Goal: Transaction & Acquisition: Purchase product/service

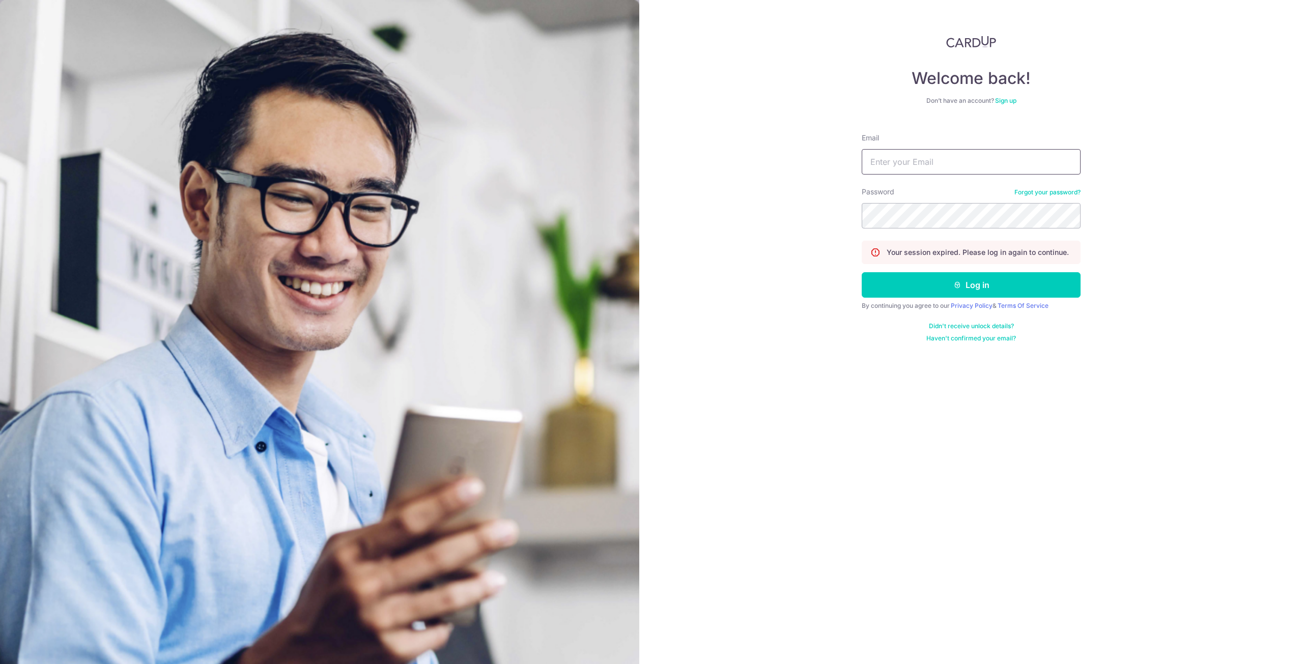
click at [923, 163] on input "Email" at bounding box center [971, 161] width 219 height 25
type input "[EMAIL_ADDRESS][DOMAIN_NAME]"
click at [934, 283] on button "Log in" at bounding box center [971, 284] width 219 height 25
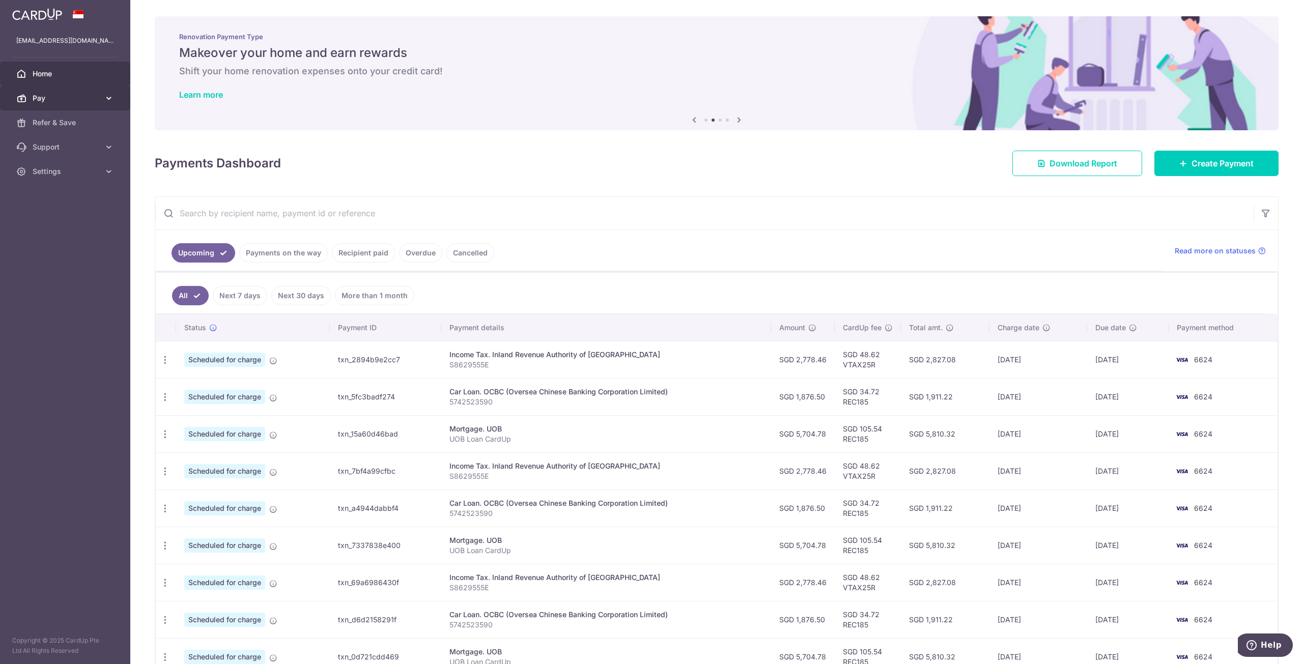
click at [68, 96] on span "Pay" at bounding box center [66, 98] width 67 height 10
click at [66, 118] on span "Payments" at bounding box center [66, 123] width 67 height 10
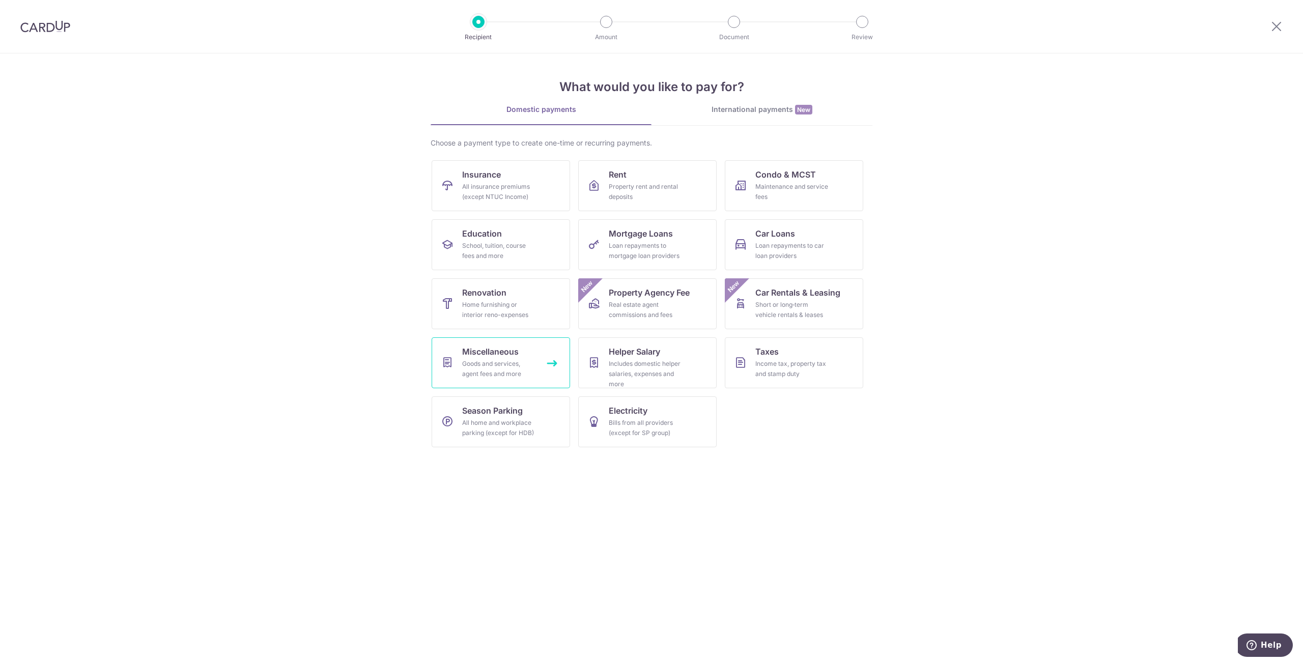
click at [522, 357] on link "Miscellaneous Goods and services, agent fees and more" at bounding box center [501, 362] width 138 height 51
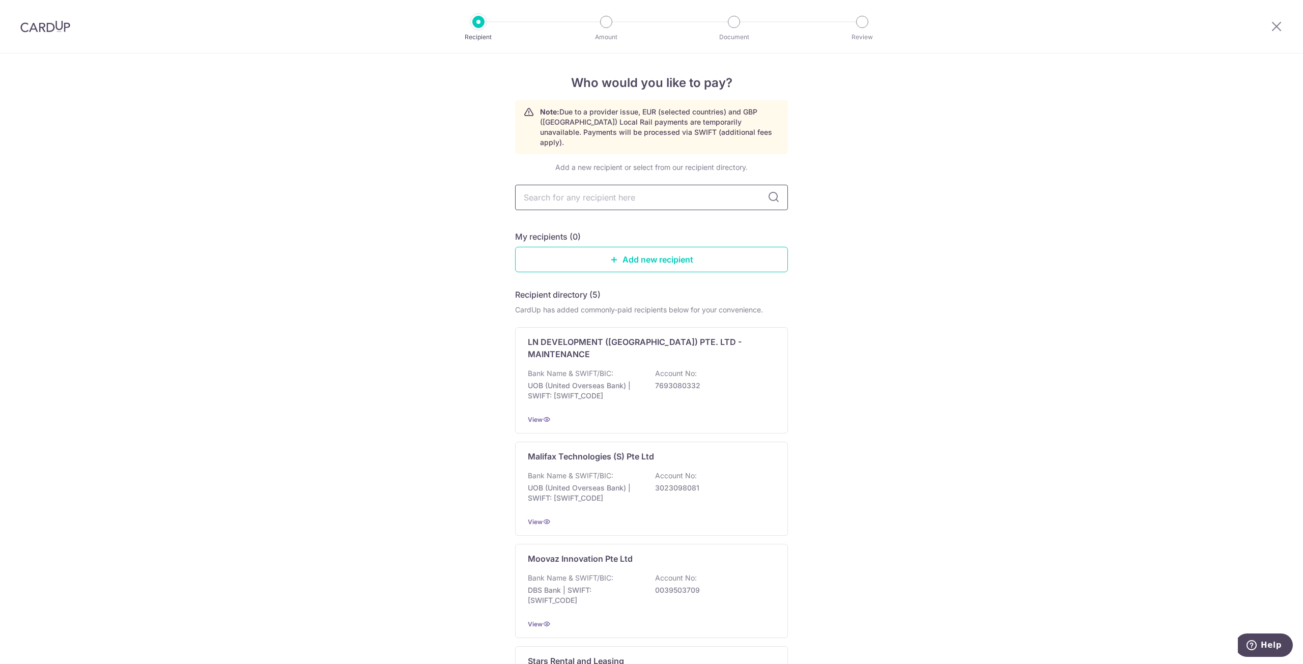
click at [638, 186] on input "text" at bounding box center [651, 197] width 273 height 25
type input "53329"
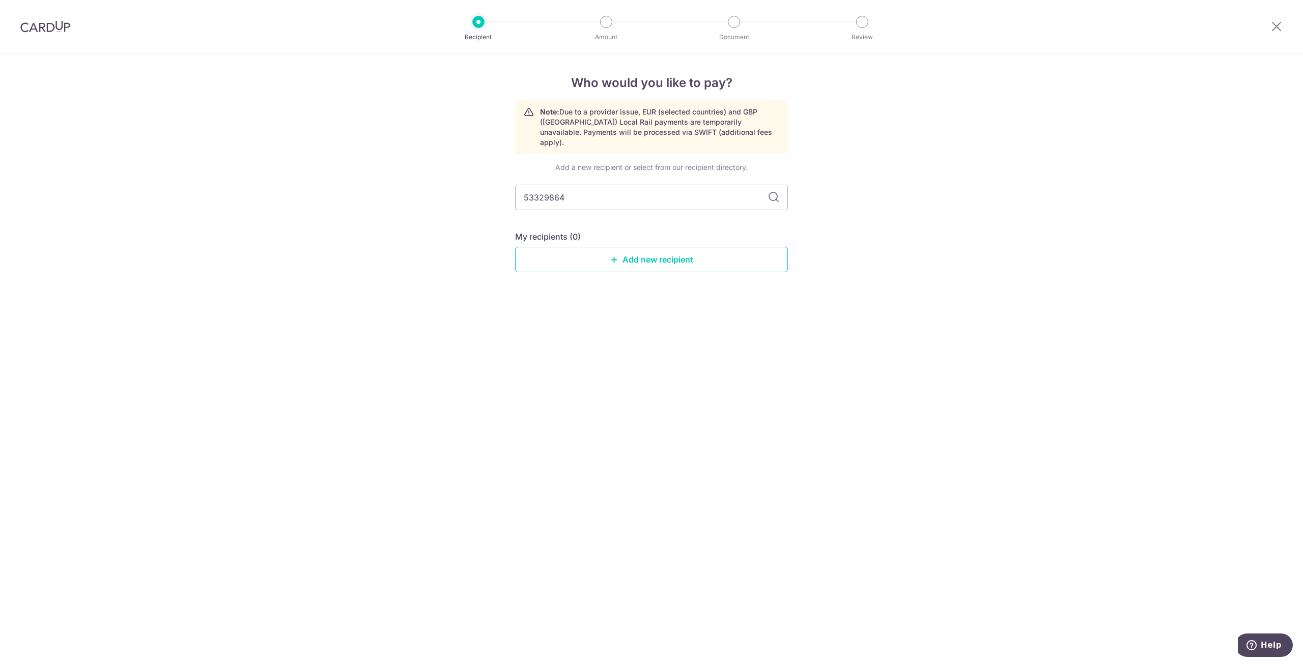
type input "53329864D"
click at [769, 191] on icon at bounding box center [773, 197] width 12 height 12
click at [775, 191] on icon at bounding box center [773, 197] width 12 height 12
click at [682, 255] on link "Add new recipient" at bounding box center [651, 259] width 273 height 25
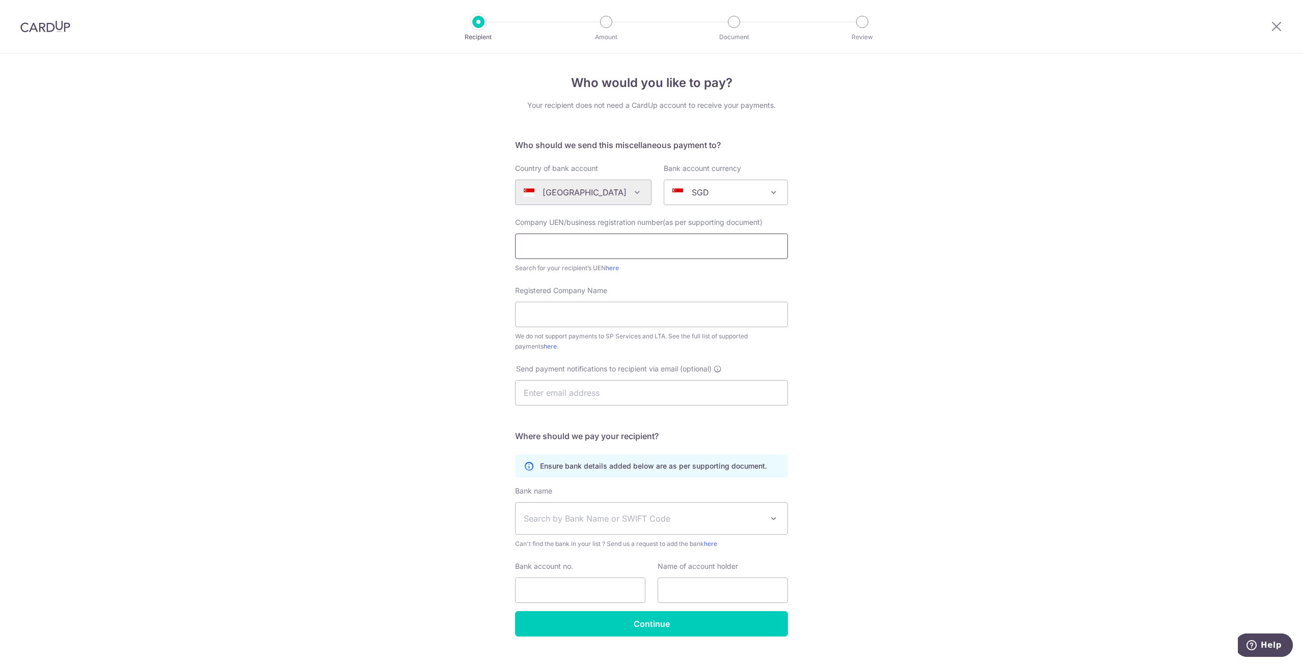
click at [604, 250] on input "text" at bounding box center [651, 246] width 273 height 25
type input "53329864D"
click at [663, 310] on input "Registered Company Name" at bounding box center [651, 314] width 273 height 25
type input "SBH Aircon Services"
click at [609, 394] on input "text" at bounding box center [651, 392] width 273 height 25
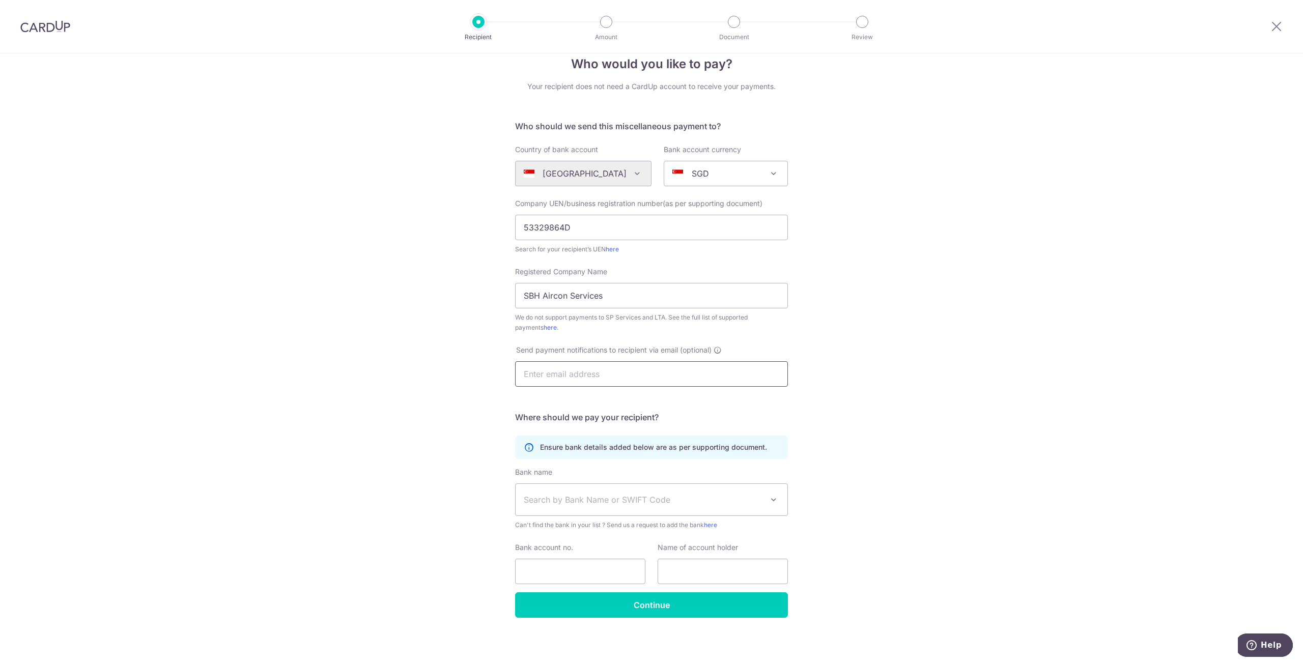
scroll to position [20, 0]
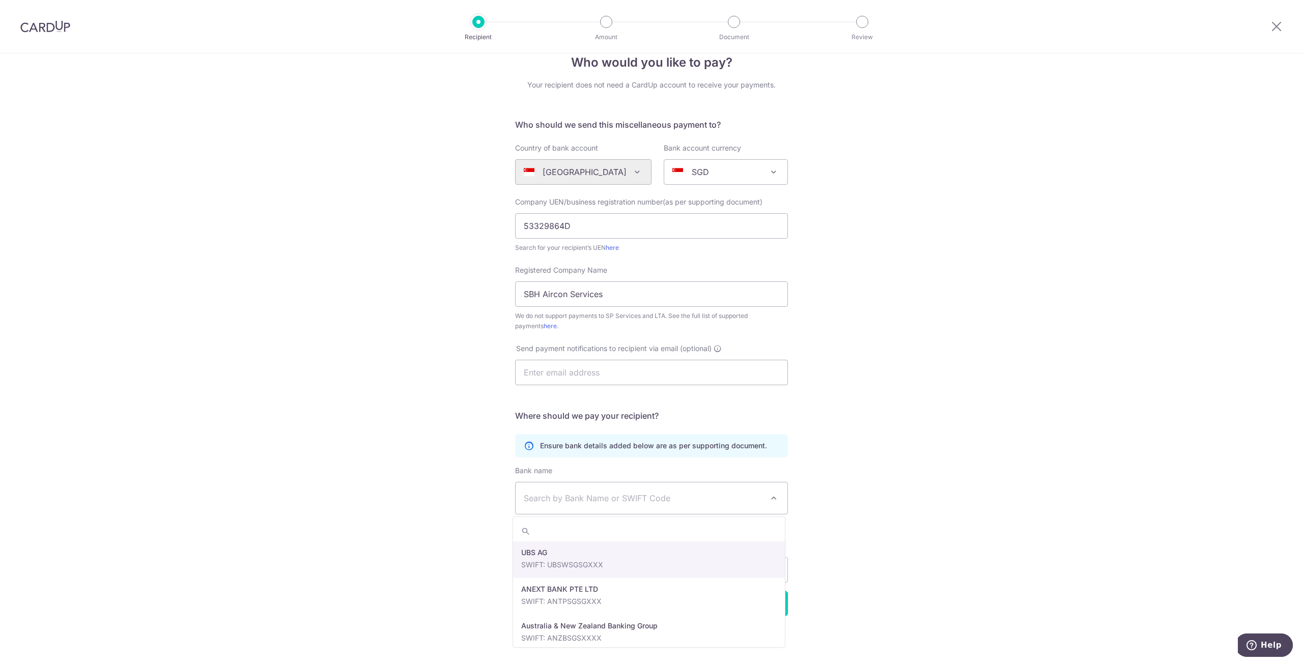
click at [605, 495] on span "Search by Bank Name or SWIFT Code" at bounding box center [643, 498] width 239 height 12
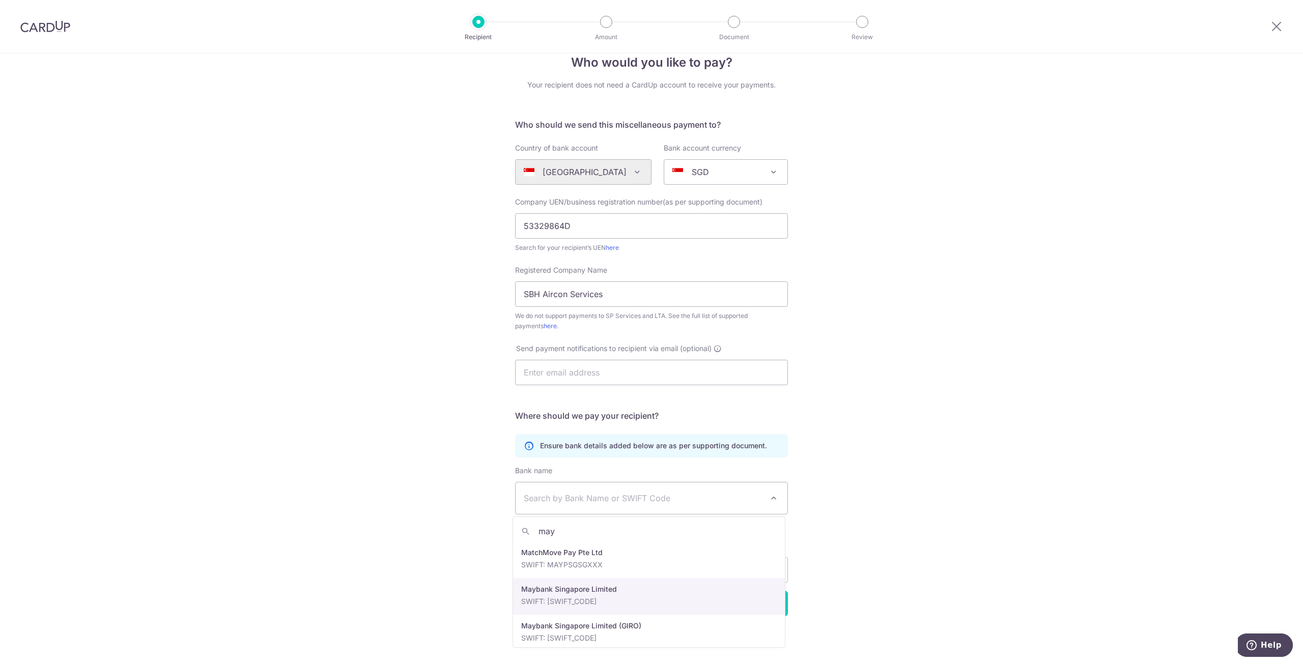
type input "may"
select select "10"
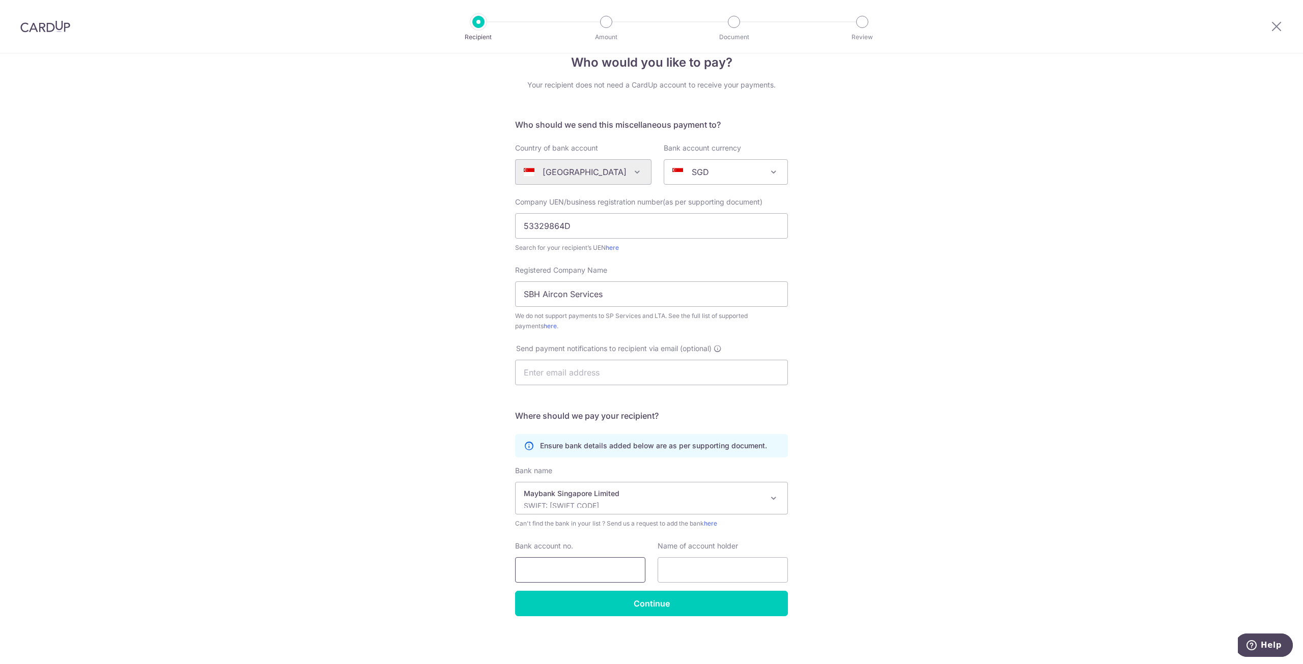
click at [610, 565] on input "Bank account no." at bounding box center [580, 569] width 130 height 25
type input "04071085293"
click at [703, 568] on input "text" at bounding box center [722, 569] width 130 height 25
type input "D"
type input "SBH Aircon Services"
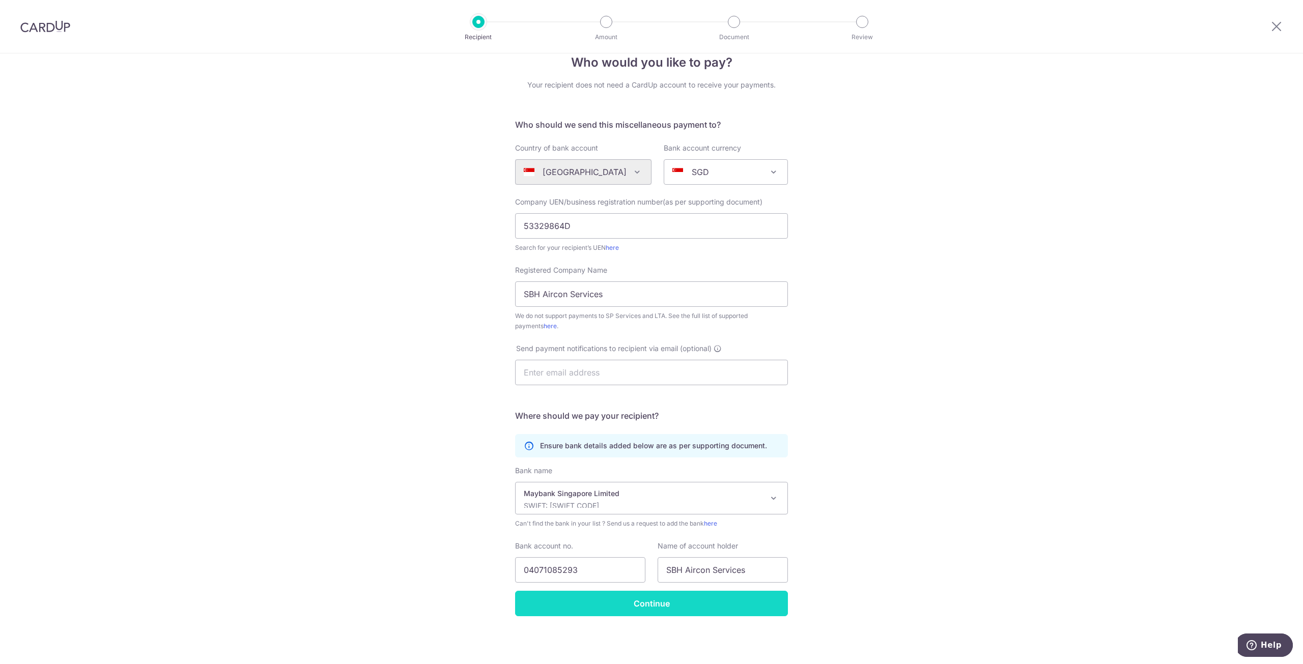
click at [665, 602] on input "Continue" at bounding box center [651, 603] width 273 height 25
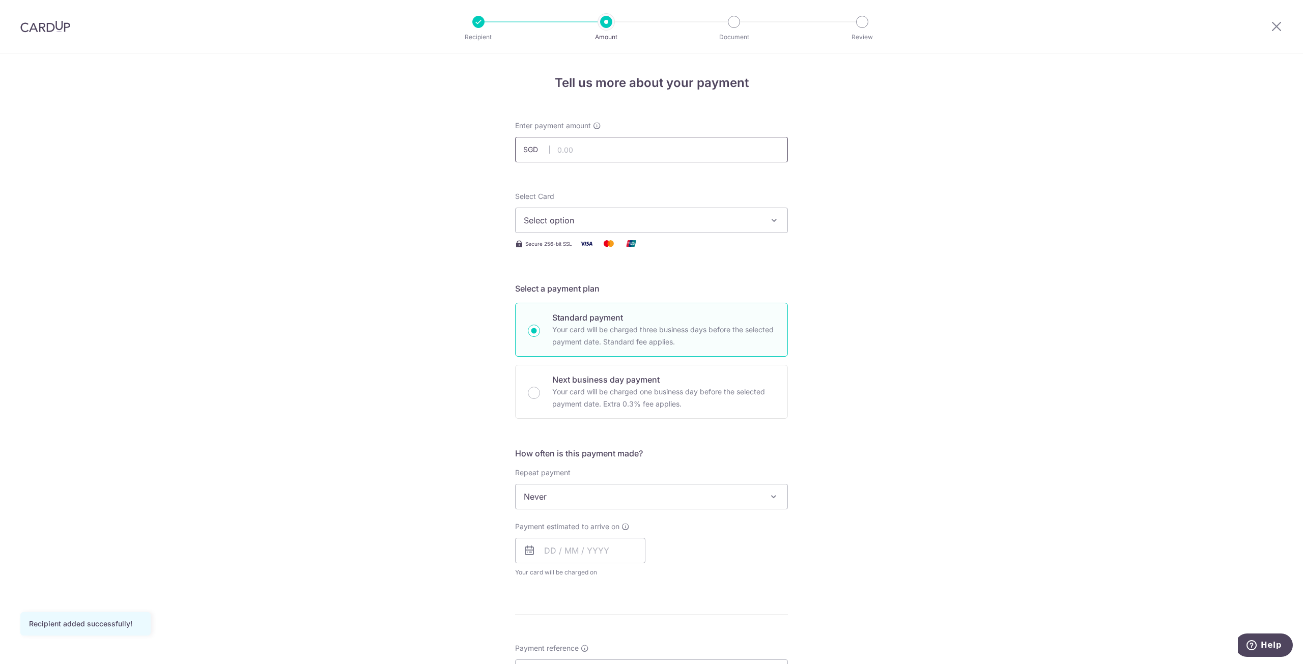
click at [563, 145] on input "text" at bounding box center [651, 149] width 273 height 25
type input "7,500.00"
click at [723, 227] on button "Select option" at bounding box center [651, 220] width 273 height 25
click at [592, 291] on span "**** 6624" at bounding box center [651, 293] width 255 height 12
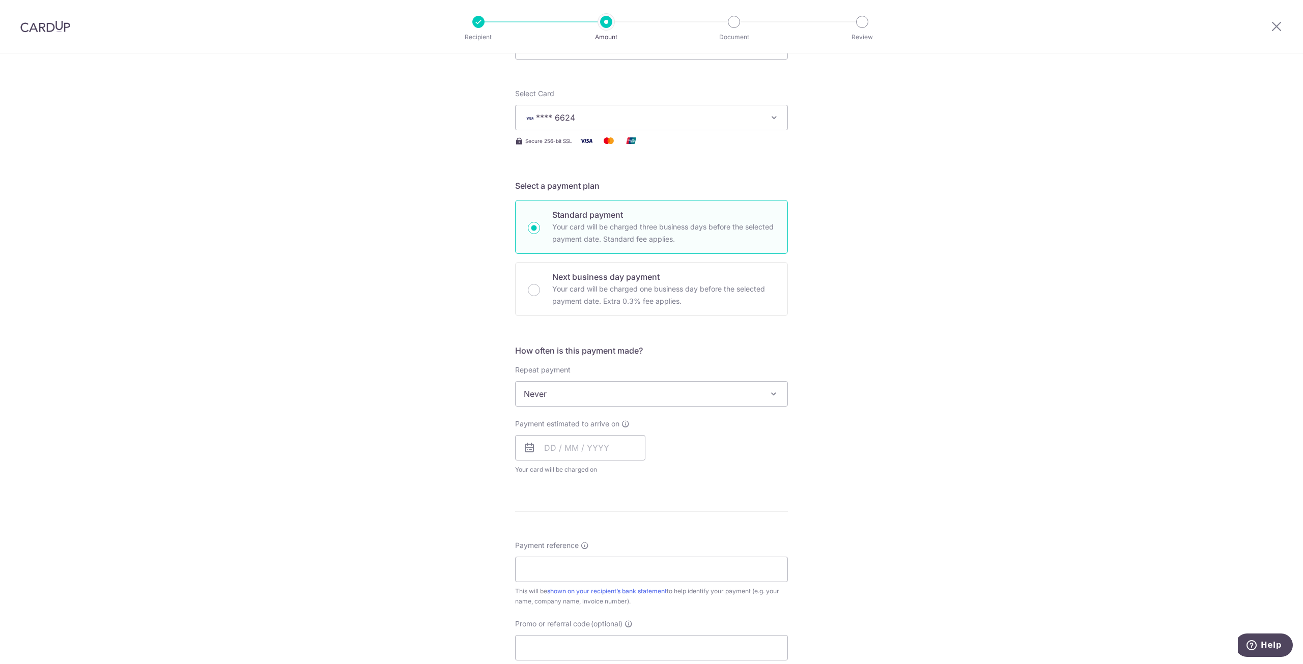
scroll to position [153, 0]
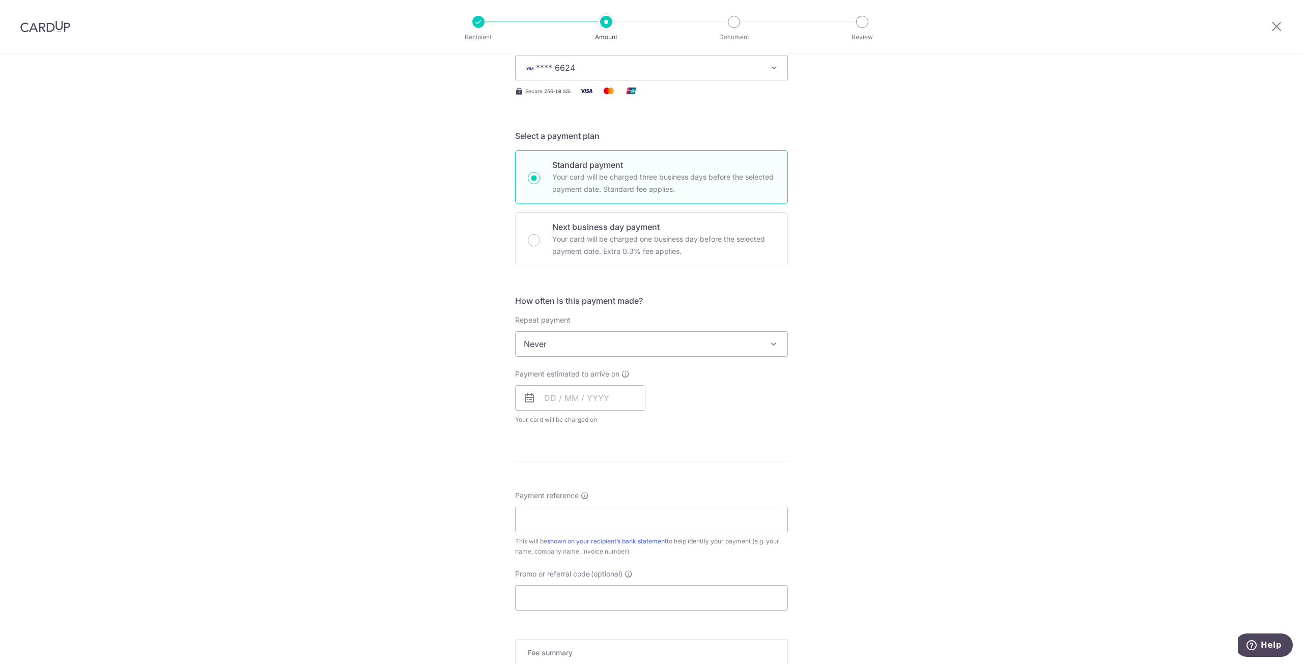
click at [703, 346] on span "Never" at bounding box center [651, 344] width 272 height 24
click at [631, 398] on input "text" at bounding box center [580, 397] width 130 height 25
click at [633, 468] on link "3" at bounding box center [637, 470] width 16 height 16
type input "[DATE]"
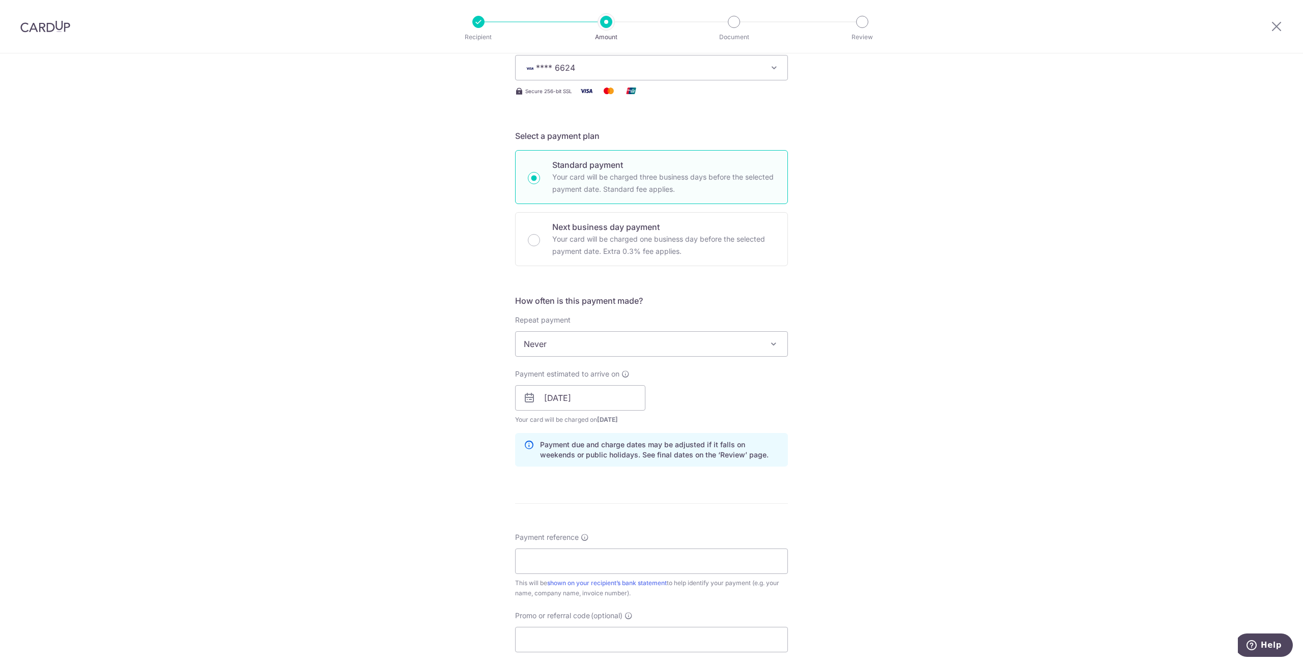
click at [865, 395] on div "Tell us more about your payment Enter payment amount SGD 7,500.00 7500.00 Recip…" at bounding box center [651, 382] width 1303 height 962
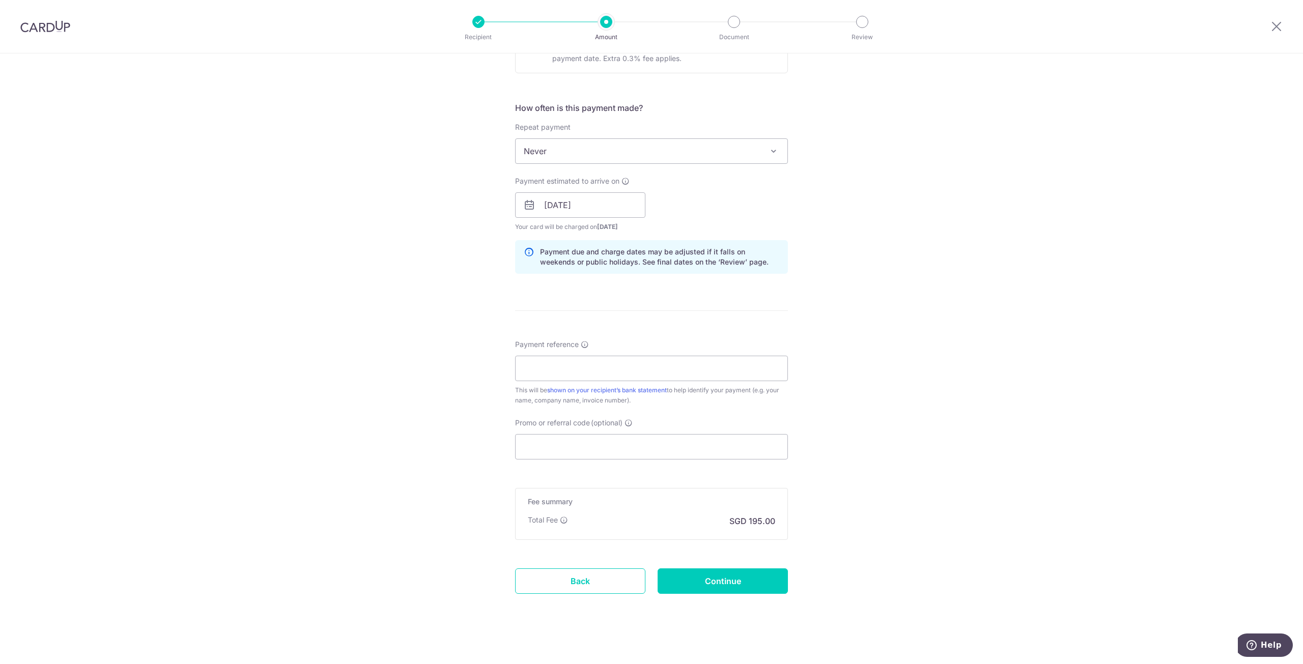
scroll to position [352, 0]
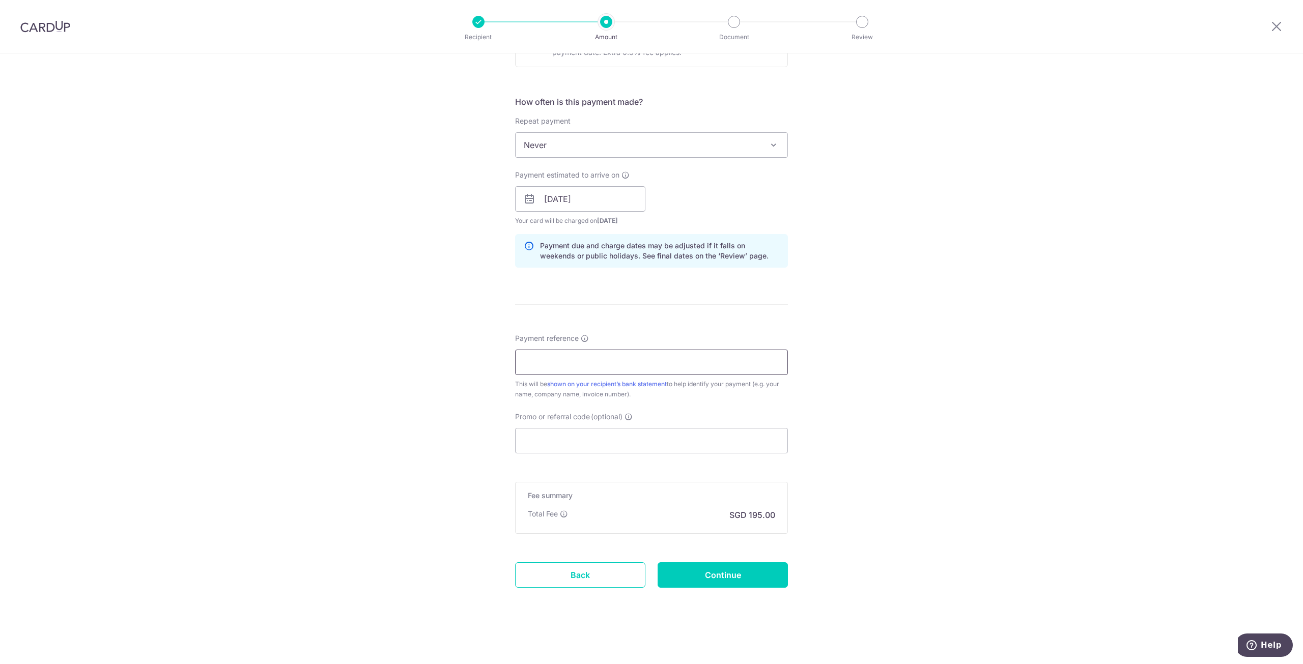
click at [554, 362] on input "Payment reference" at bounding box center [651, 362] width 273 height 25
type input "SBH11025"
click at [576, 435] on input "Promo or referral code (optional)" at bounding box center [651, 440] width 273 height 25
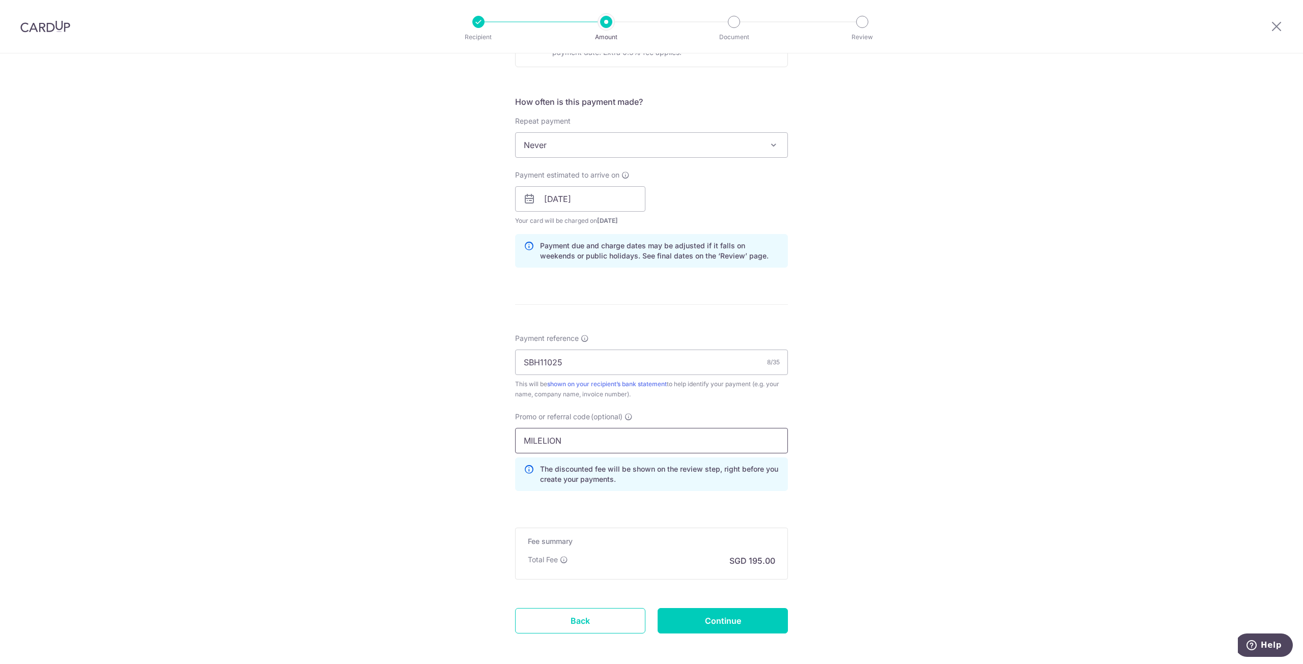
type input "MILELION"
drag, startPoint x: 1137, startPoint y: 513, endPoint x: 1148, endPoint y: 473, distance: 41.9
click at [1148, 473] on div "Tell us more about your payment Enter payment amount SGD 7,500.00 7500.00 Recip…" at bounding box center [651, 206] width 1303 height 1008
click at [960, 167] on div "Tell us more about your payment Enter payment amount SGD 7,500.00 7500.00 Recip…" at bounding box center [651, 206] width 1303 height 1008
click at [690, 616] on input "Continue" at bounding box center [722, 620] width 130 height 25
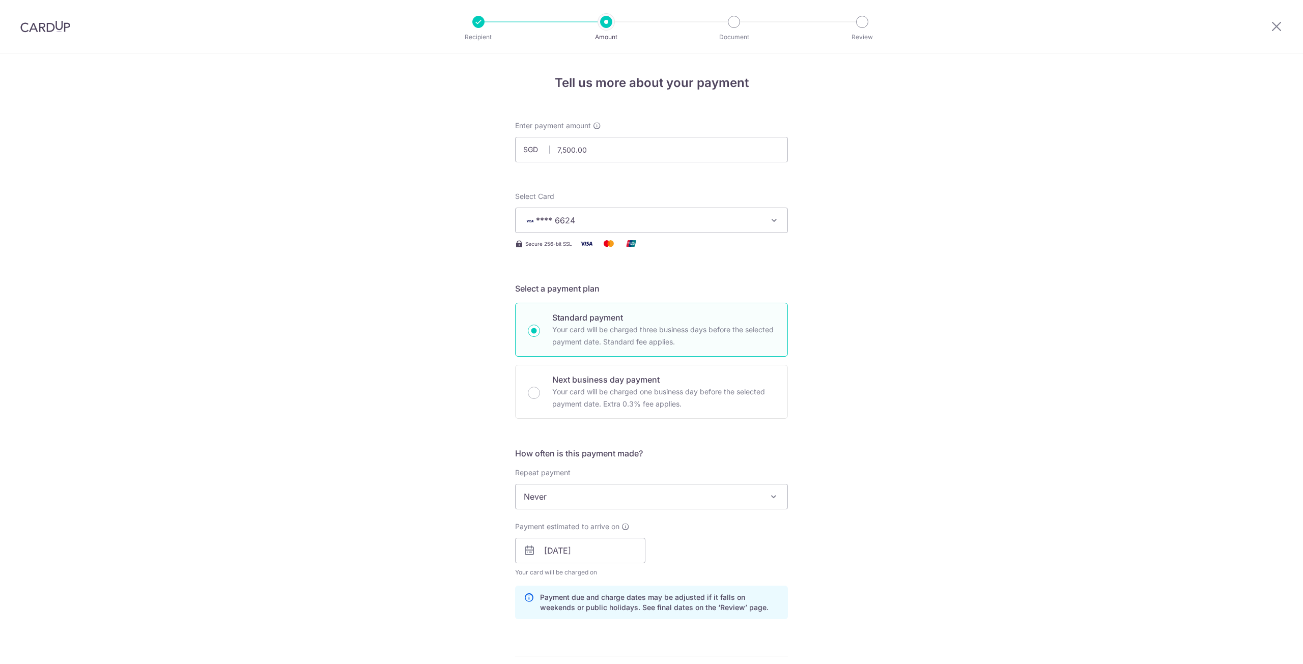
scroll to position [412, 0]
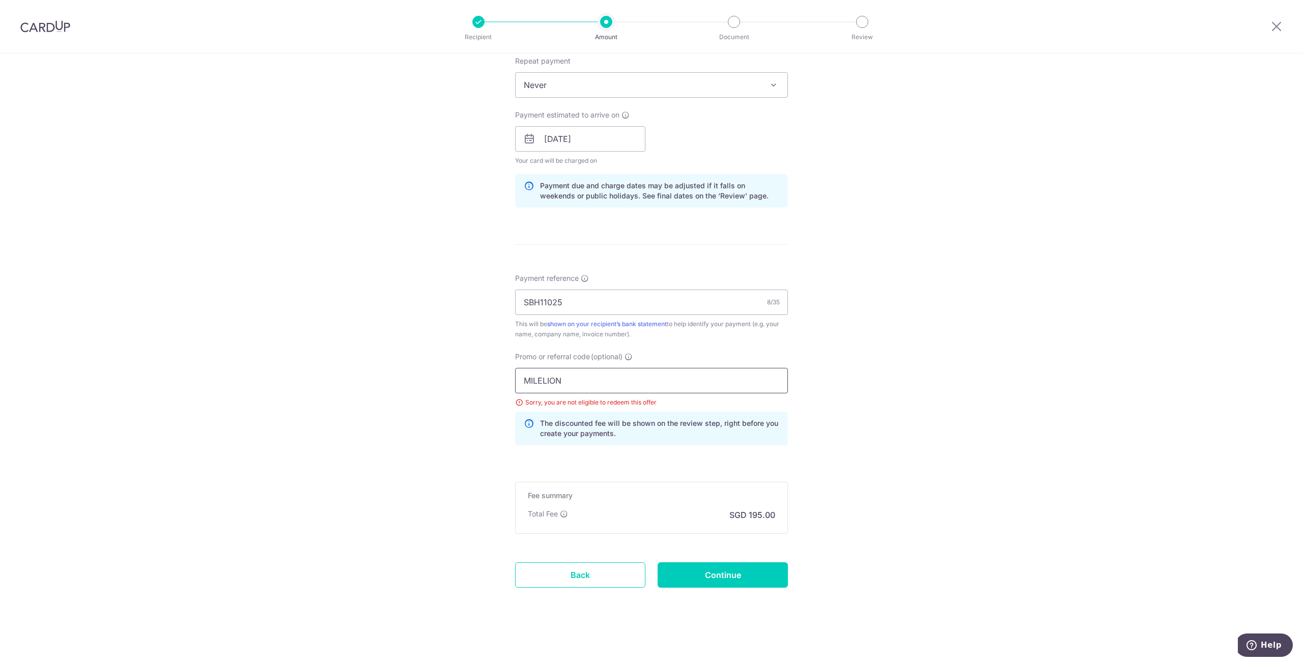
click at [549, 380] on input "MILELION" at bounding box center [651, 380] width 273 height 25
drag, startPoint x: 578, startPoint y: 382, endPoint x: 443, endPoint y: 377, distance: 134.4
click at [441, 377] on div "Tell us more about your payment Enter payment amount SGD 7,500.00 7500.00 Selec…" at bounding box center [651, 153] width 1303 height 1022
type input "OFF225"
click at [721, 576] on input "Continue" at bounding box center [722, 574] width 130 height 25
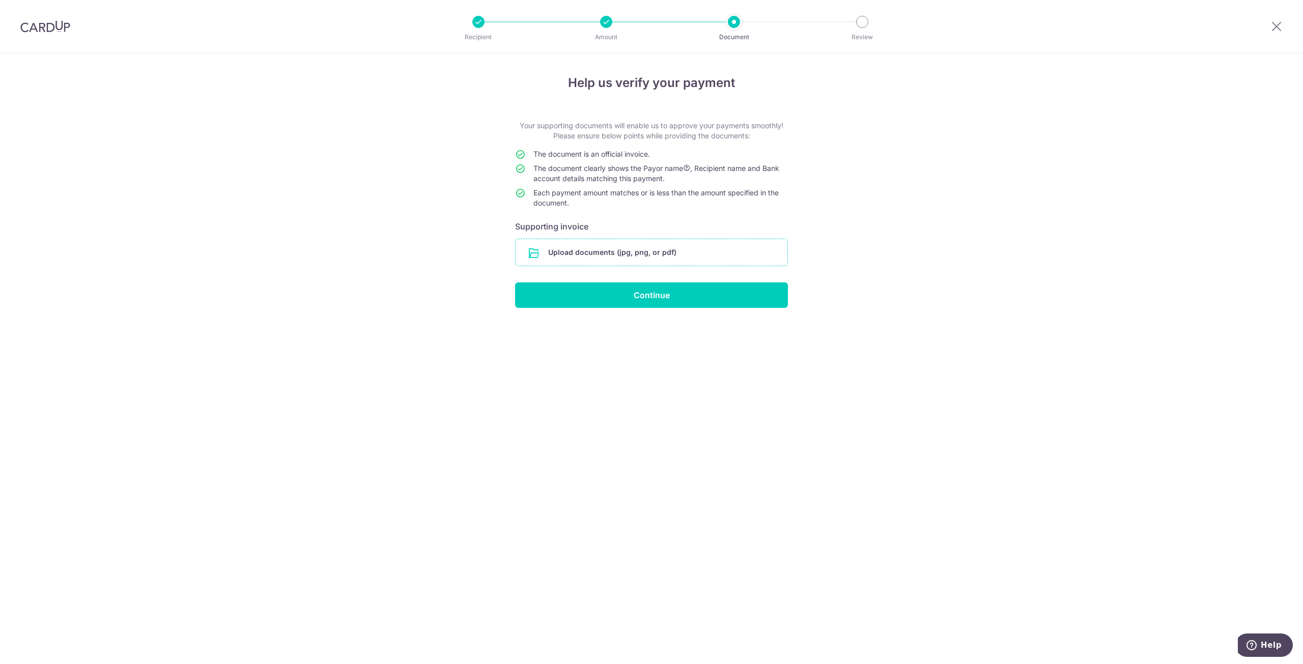
click at [723, 254] on input "file" at bounding box center [651, 252] width 272 height 26
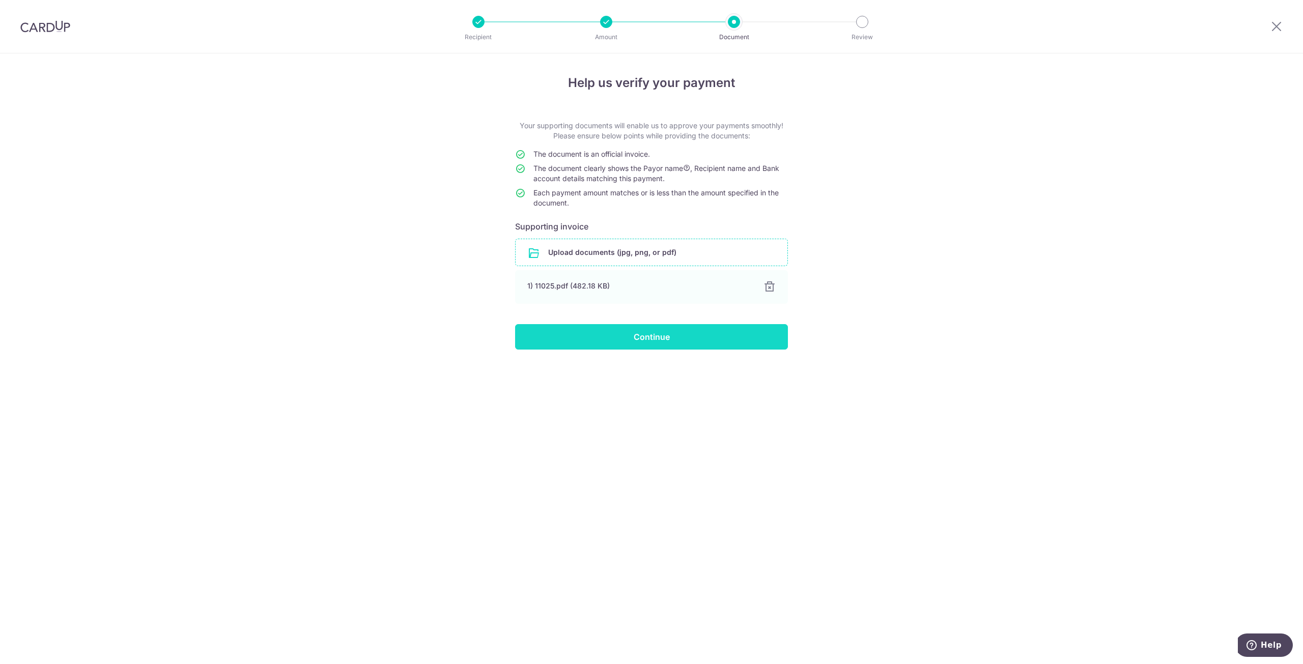
click at [676, 340] on input "Continue" at bounding box center [651, 336] width 273 height 25
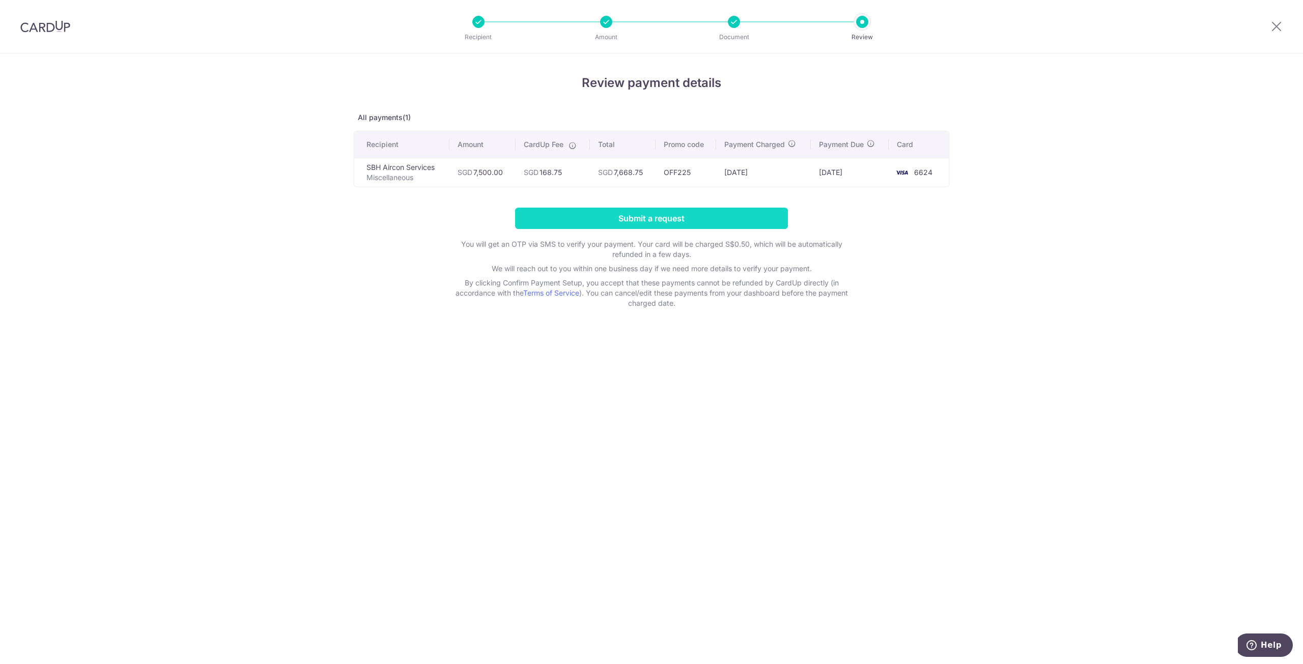
click at [655, 217] on input "Submit a request" at bounding box center [651, 218] width 273 height 21
